Goal: Information Seeking & Learning: Find contact information

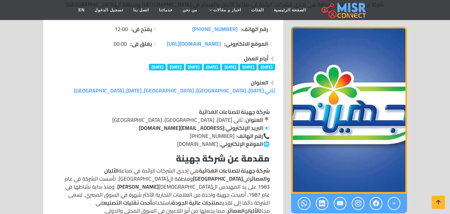
scroll to position [167, 0]
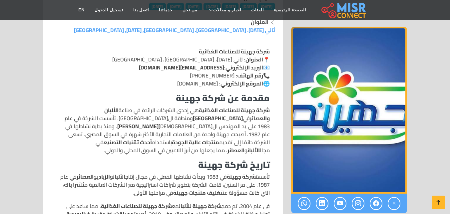
click at [356, 130] on img "1 / 1" at bounding box center [349, 110] width 116 height 167
click at [396, 209] on link at bounding box center [394, 203] width 13 height 13
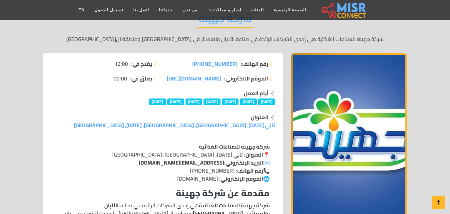
scroll to position [67, 0]
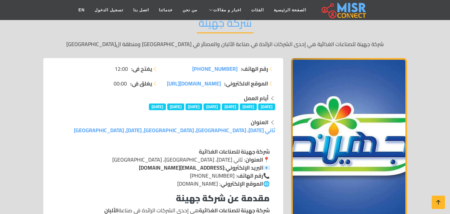
click at [369, 115] on img "1 / 1" at bounding box center [349, 141] width 116 height 167
click at [384, 126] on img "1 / 1" at bounding box center [349, 141] width 116 height 167
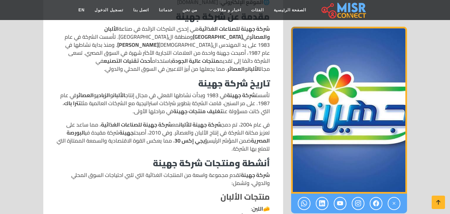
scroll to position [267, 0]
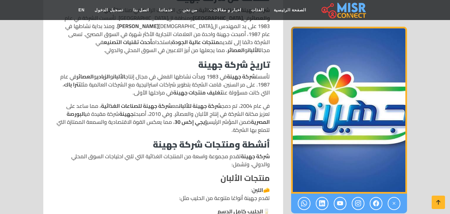
click at [312, 167] on img "1 / 1" at bounding box center [349, 110] width 116 height 167
click at [351, 158] on img "1 / 1" at bounding box center [349, 110] width 116 height 167
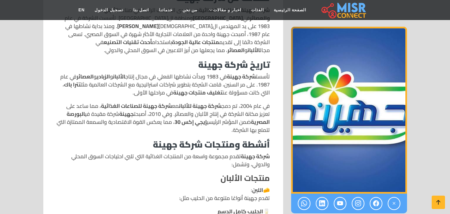
click at [351, 158] on img "1 / 1" at bounding box center [349, 110] width 116 height 167
